Goal: Download file/media

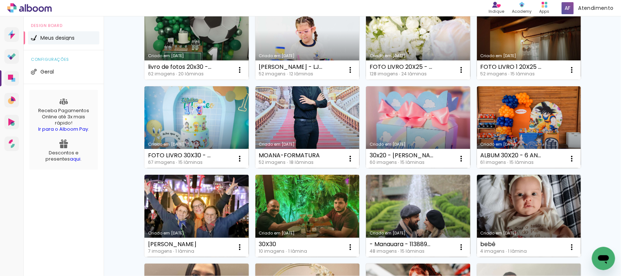
scroll to position [228, 0]
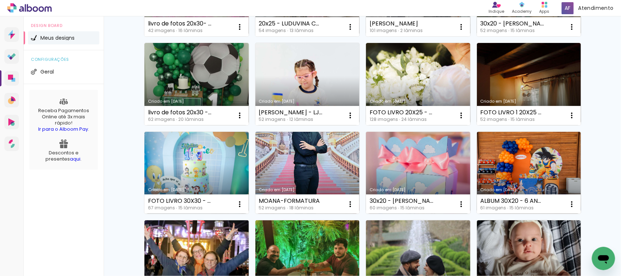
click at [328, 90] on link "Criado em [DATE]" at bounding box center [308, 84] width 104 height 82
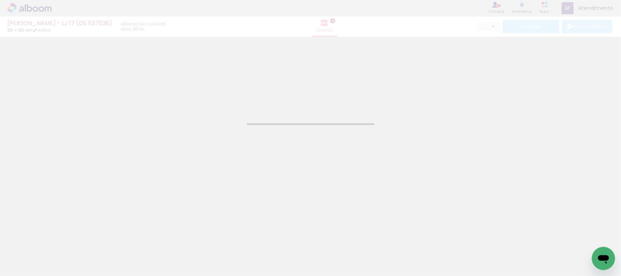
type input "JPG"
type input "Alta, 300 DPI"
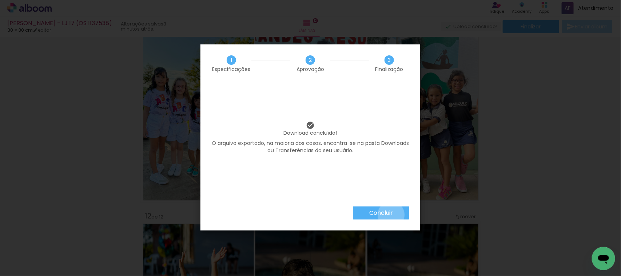
click at [0, 0] on slot "Concluir" at bounding box center [0, 0] width 0 height 0
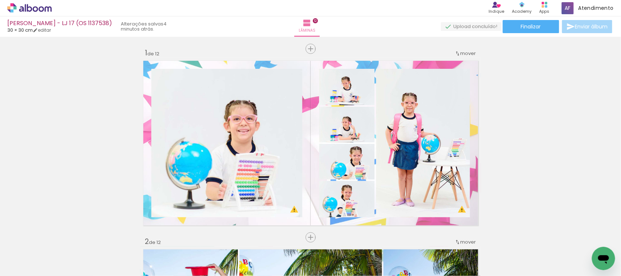
scroll to position [1911, 0]
